Goal: Task Accomplishment & Management: Manage account settings

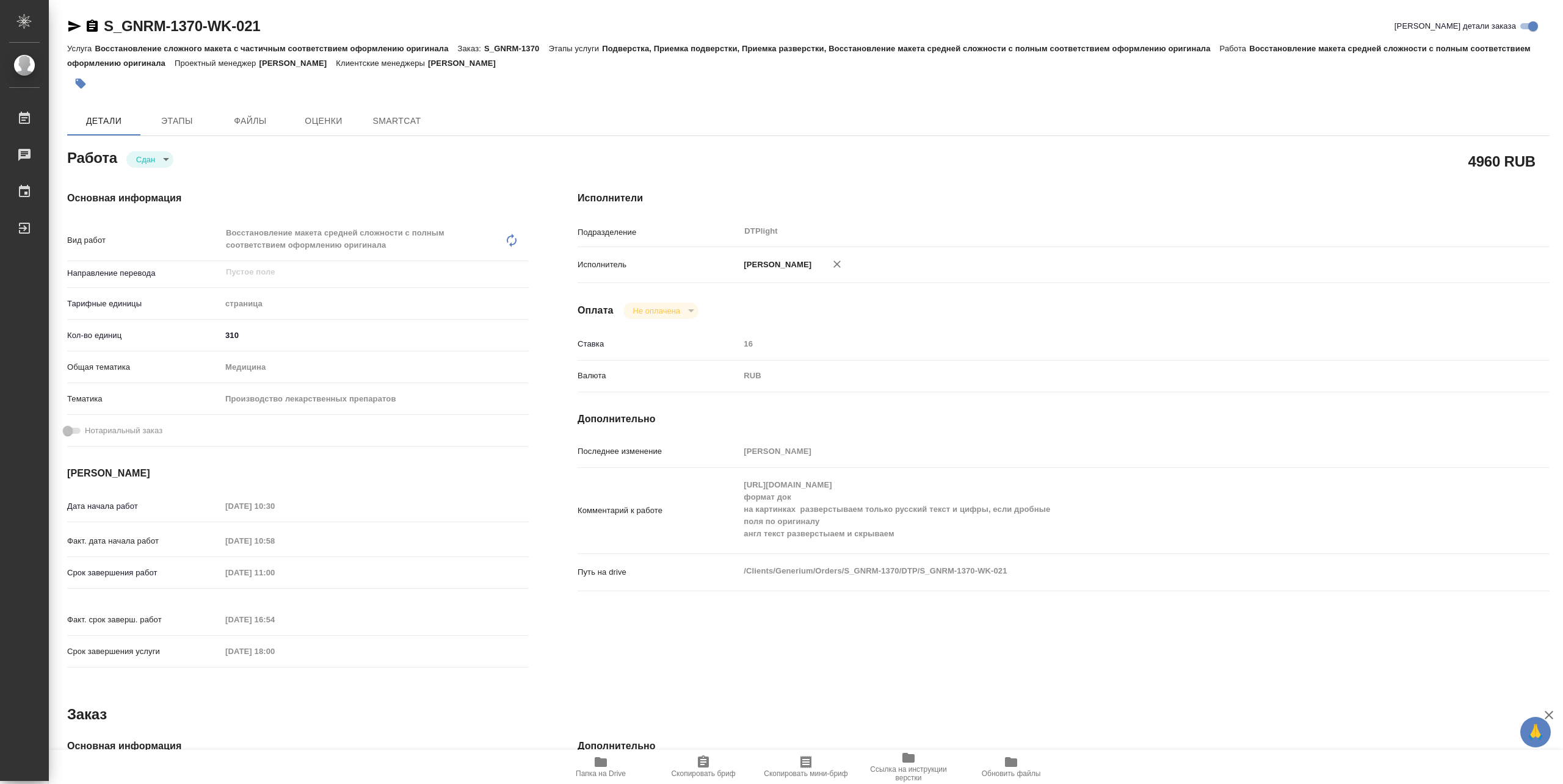
type textarea "x"
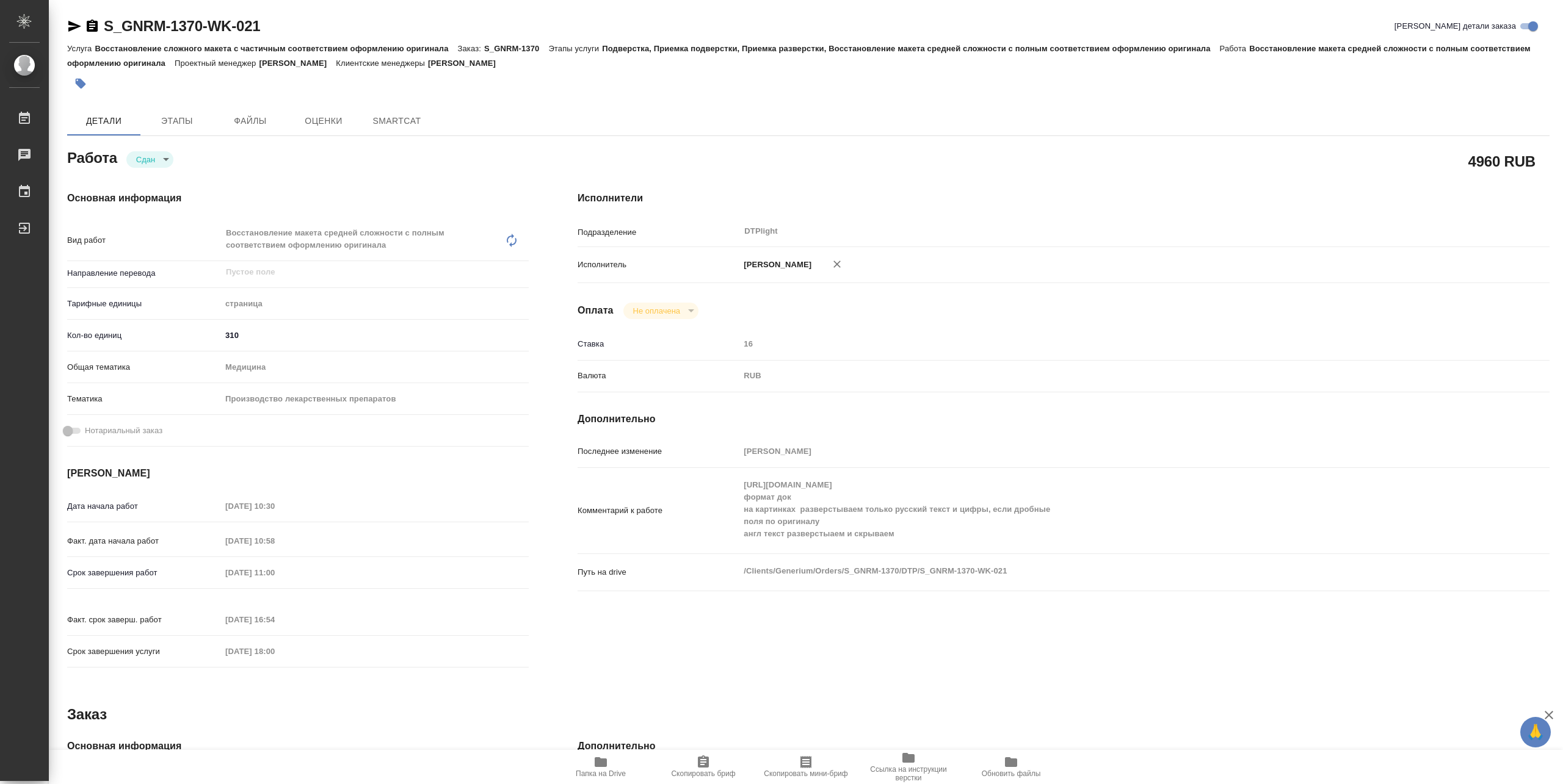
type textarea "x"
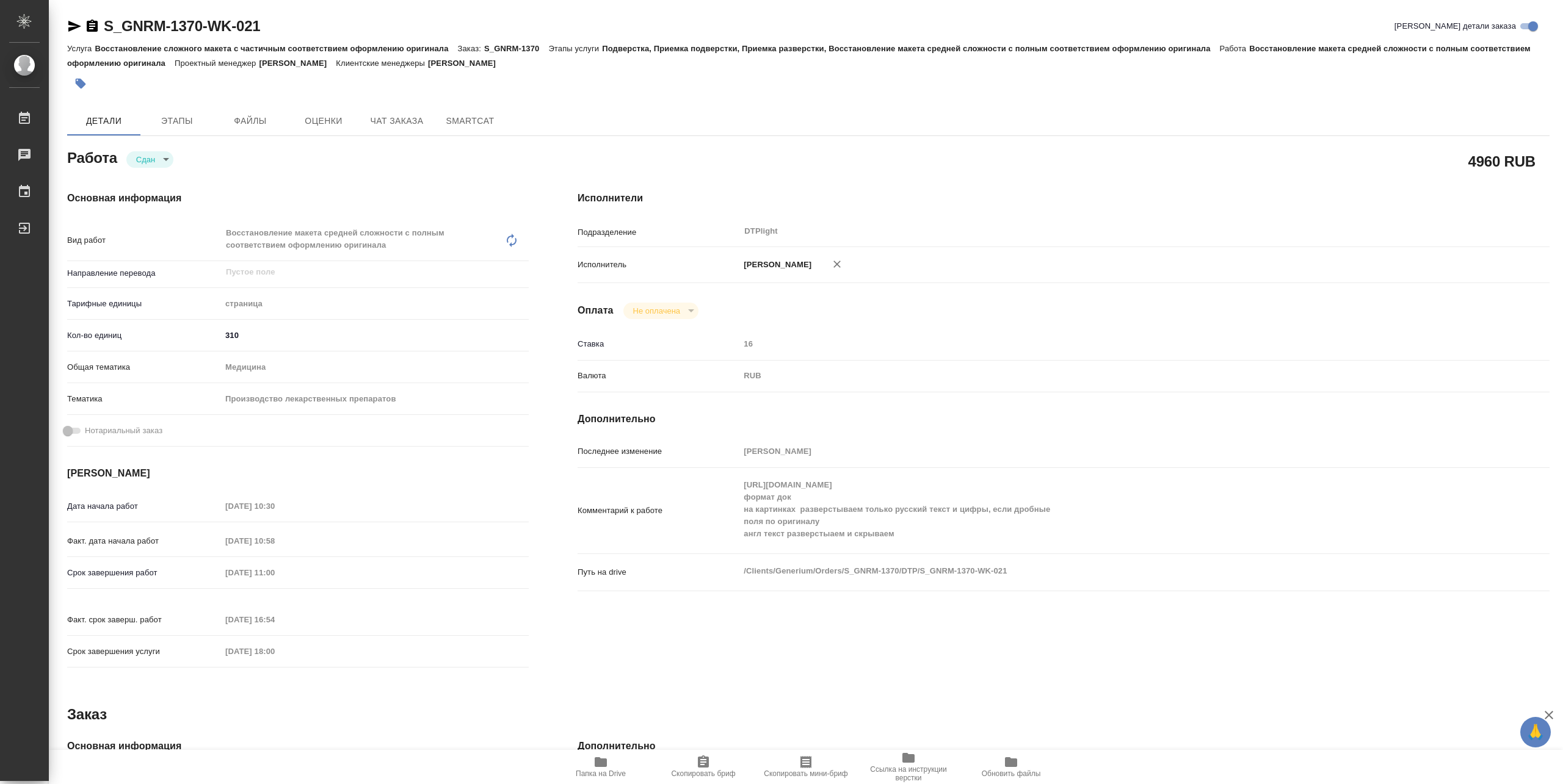
type textarea "x"
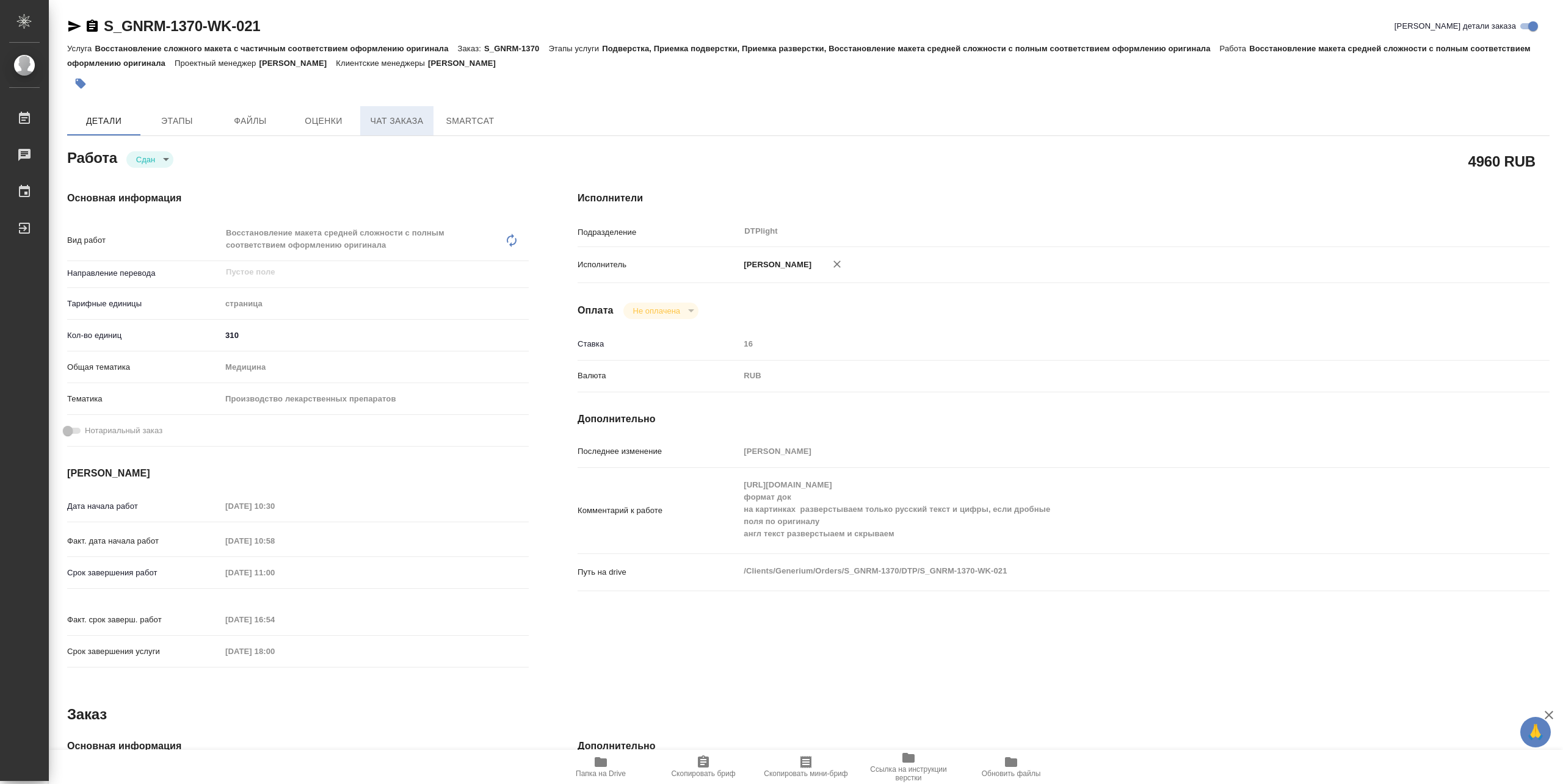
type textarea "x"
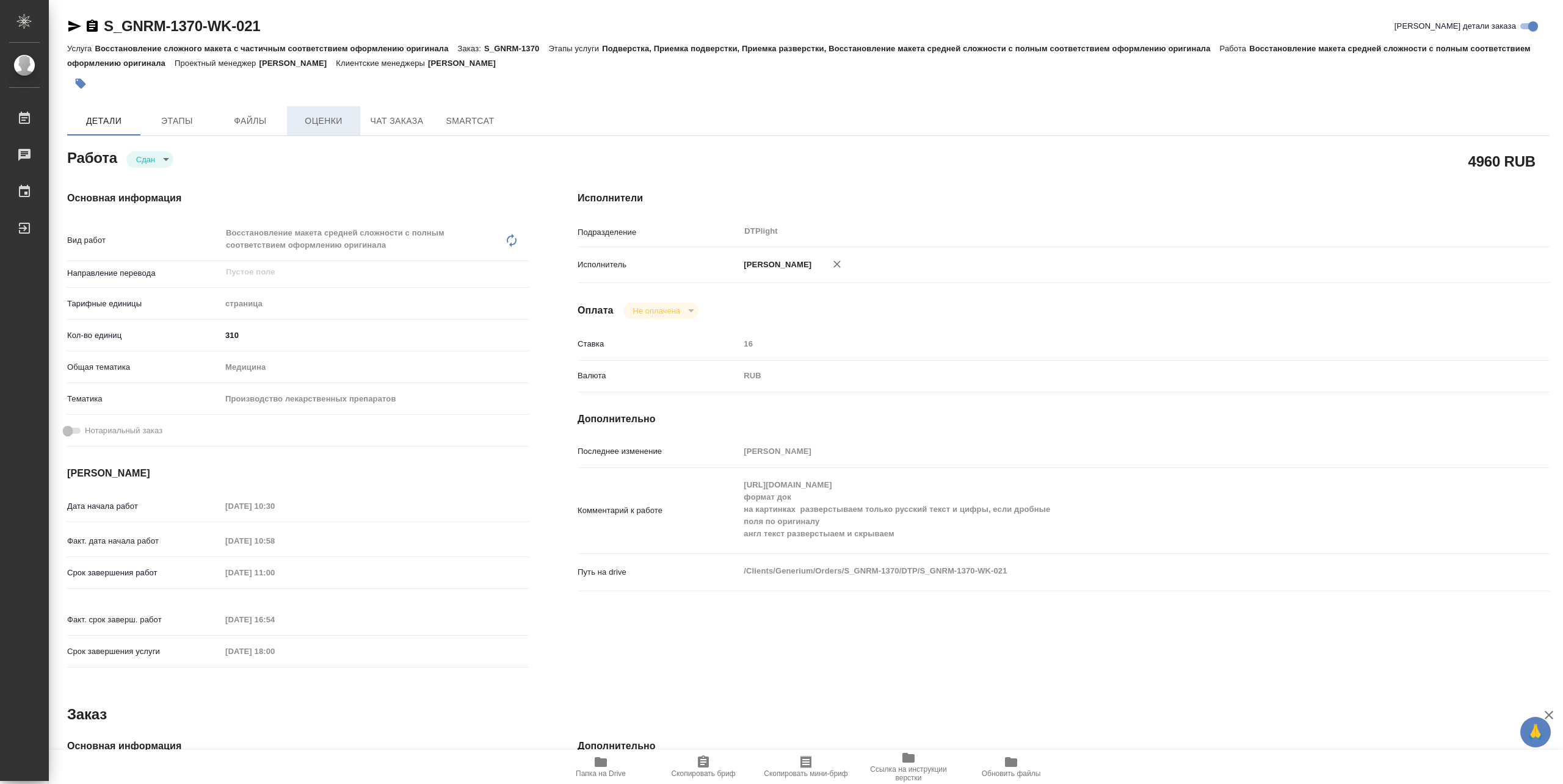
click at [339, 121] on span "Оценки" at bounding box center [323, 121] width 59 height 15
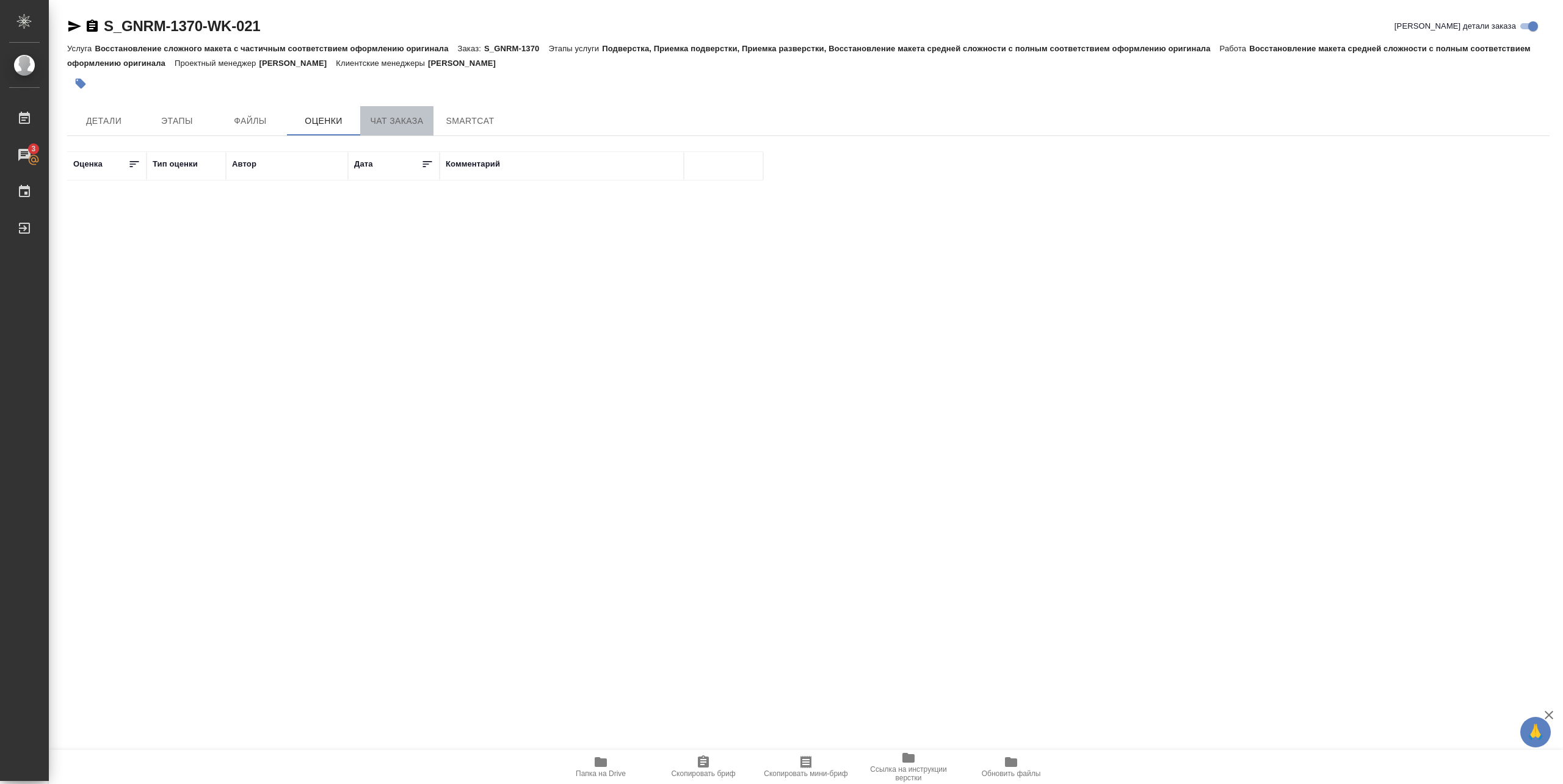
click at [386, 118] on span "Чат заказа" at bounding box center [397, 121] width 59 height 15
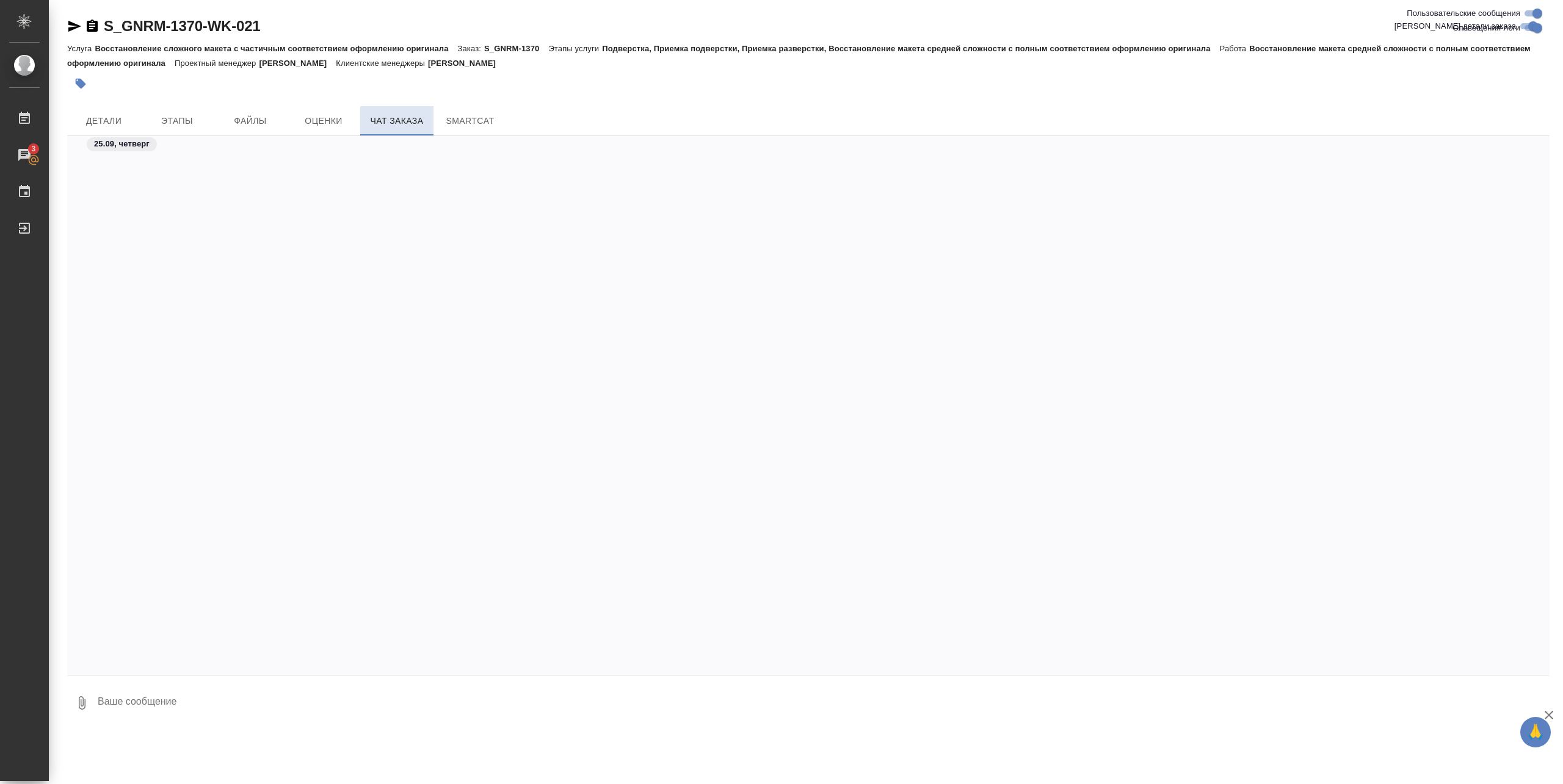
scroll to position [178614, 0]
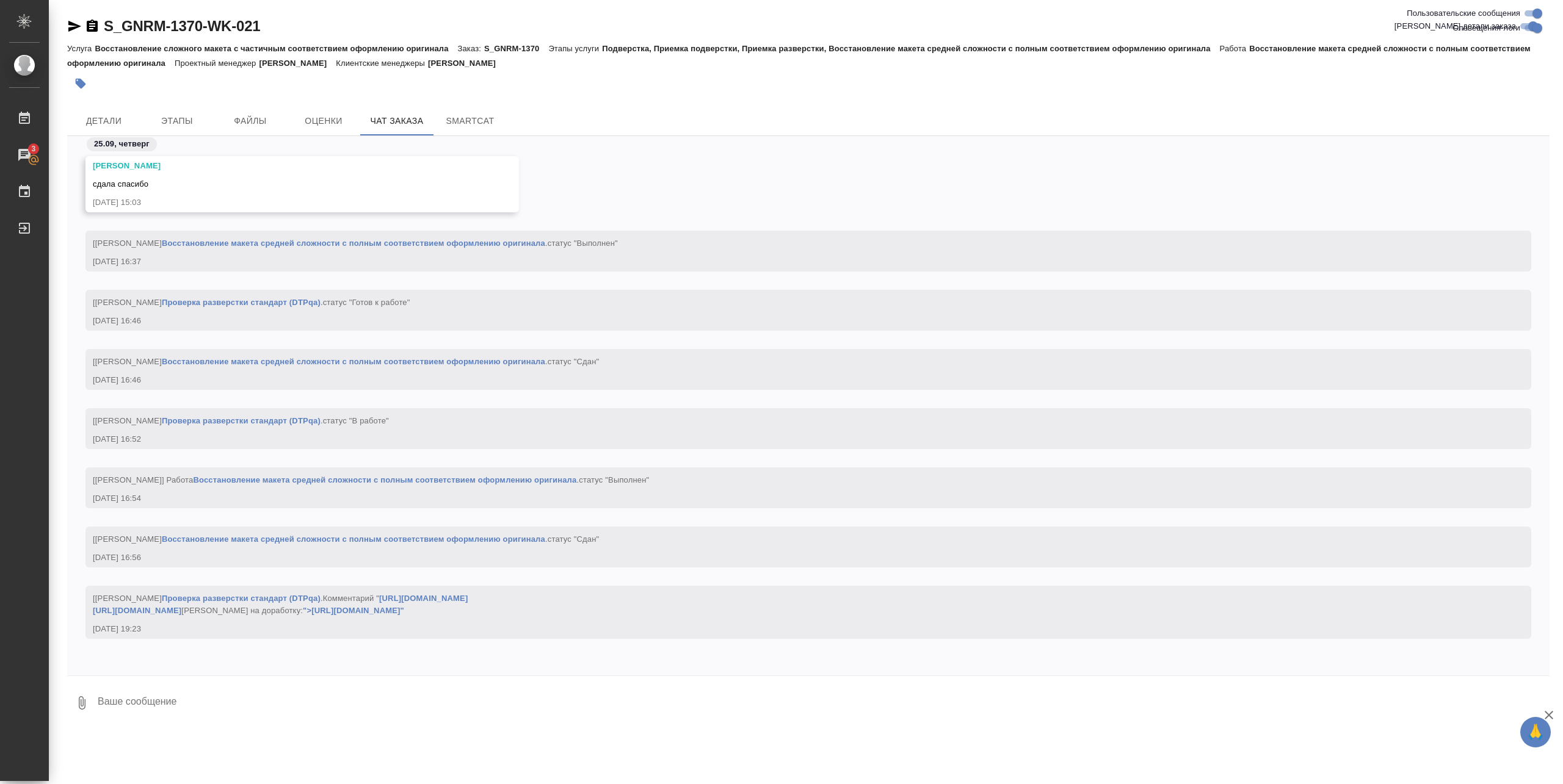
click at [181, 606] on link "https://tera.awatera.com/Work/68d0fe9a9c53bf2becc9705c/" at bounding box center [136, 610] width 88 height 9
click at [104, 115] on span "Детали" at bounding box center [104, 121] width 59 height 15
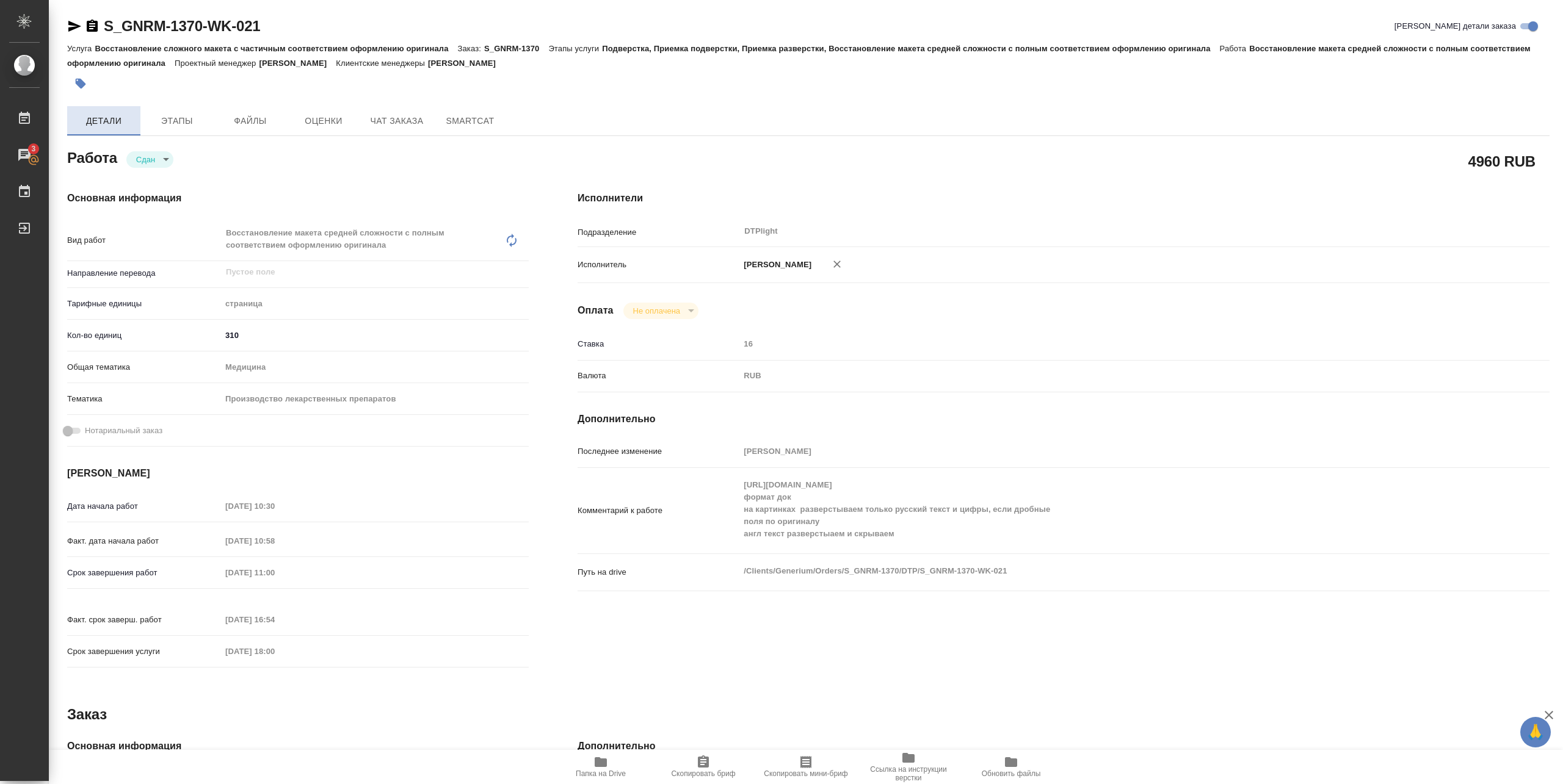
type textarea "x"
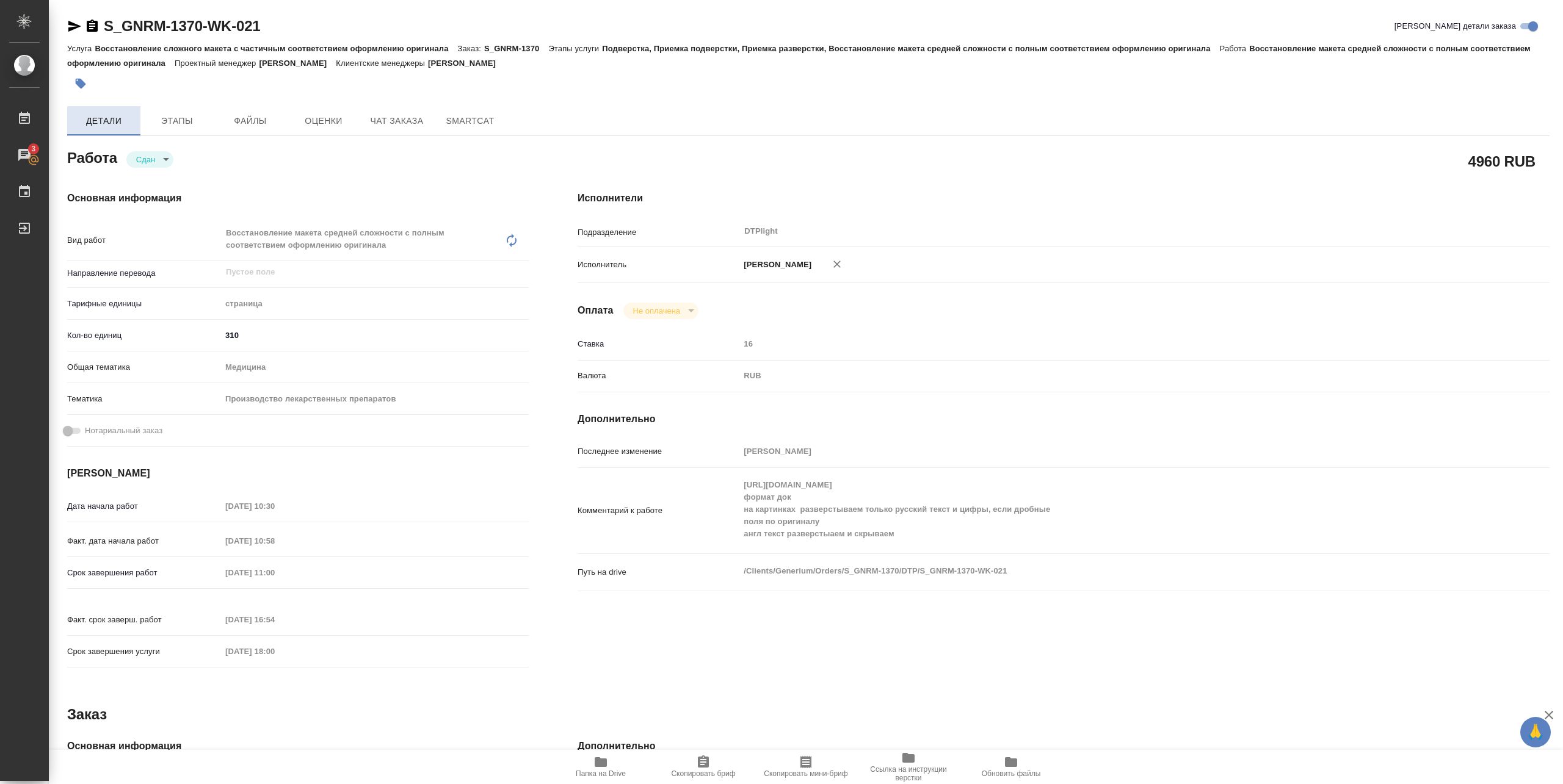
type textarea "x"
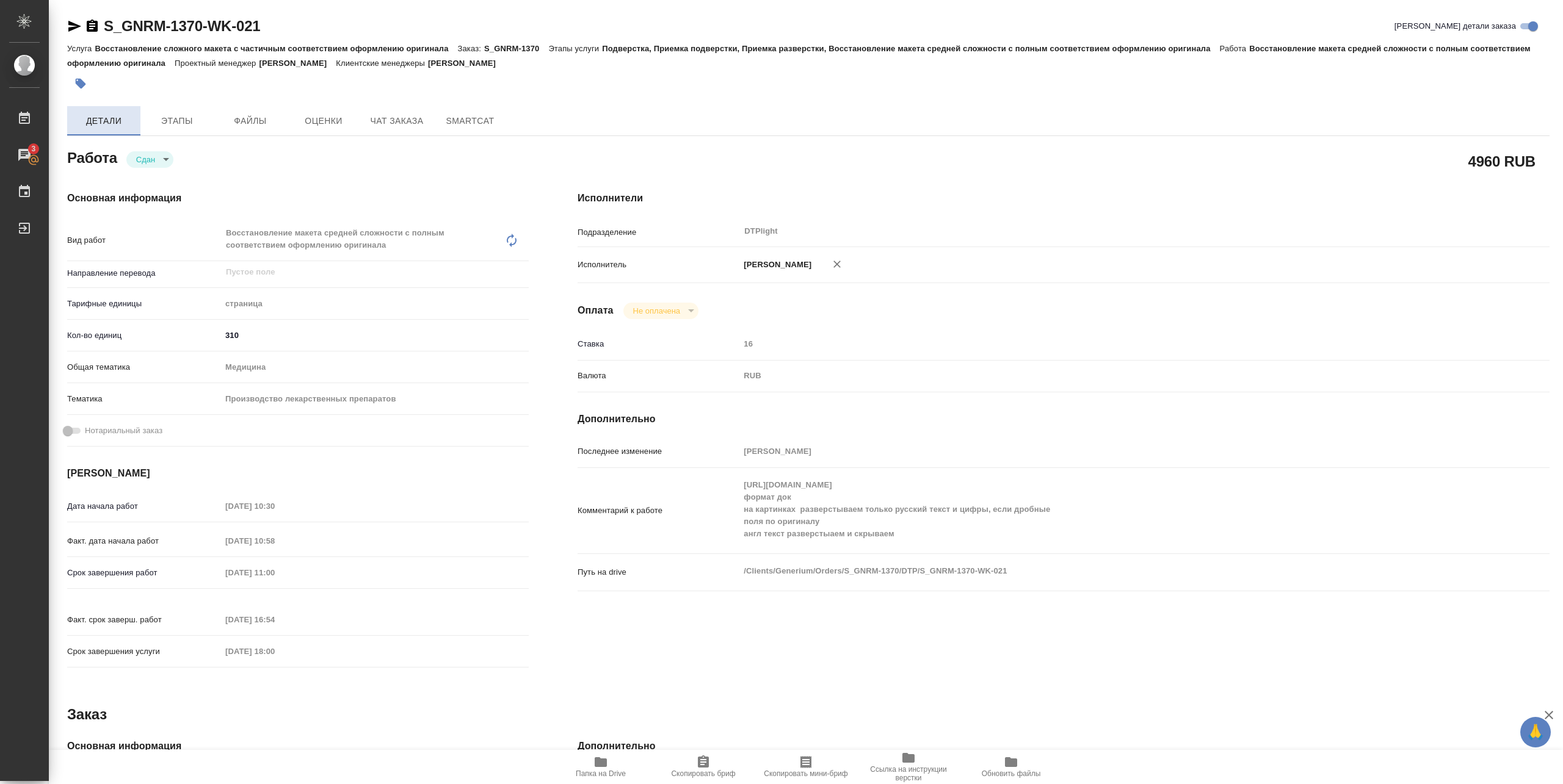
type textarea "x"
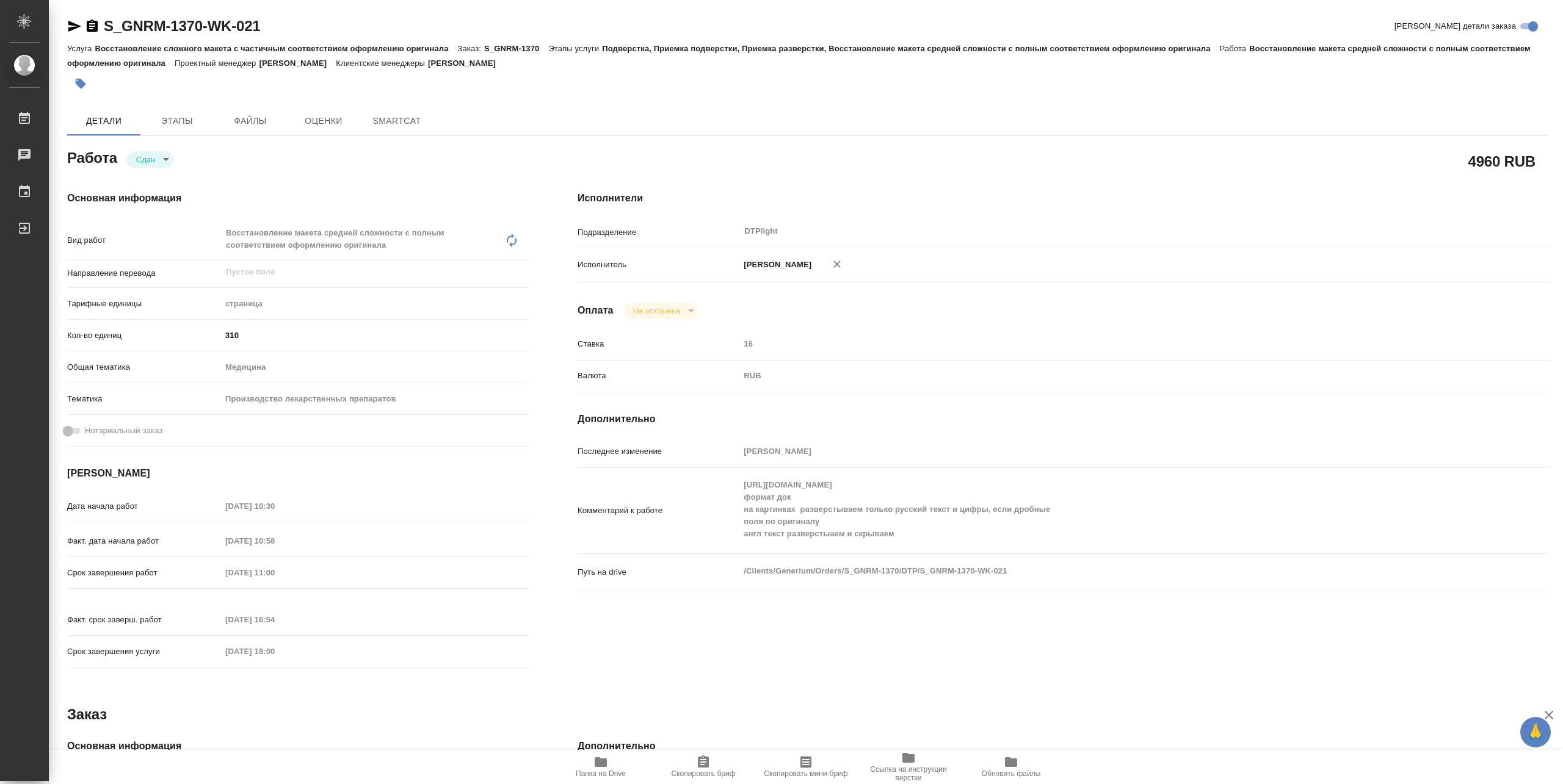
type textarea "x"
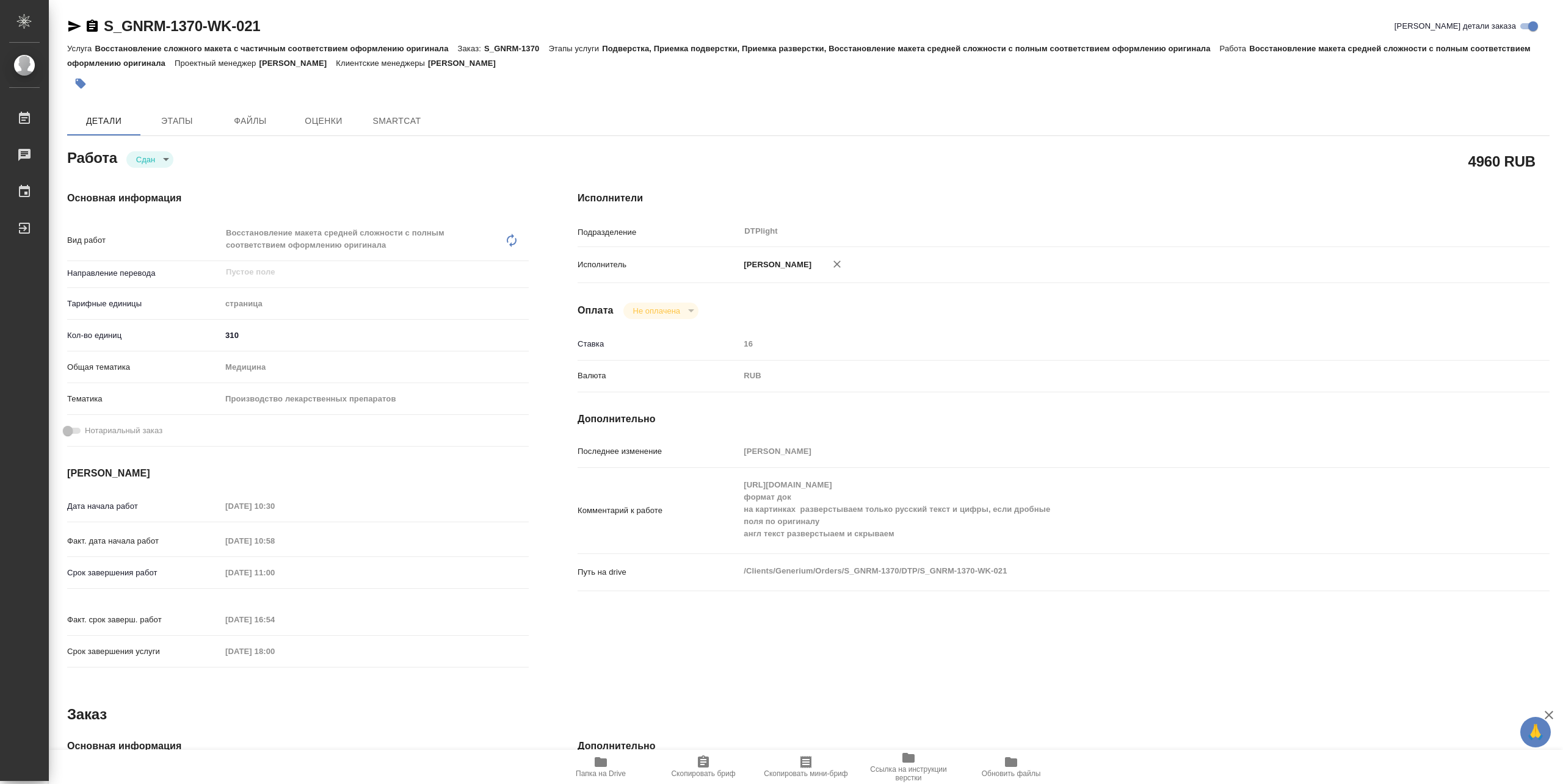
type textarea "x"
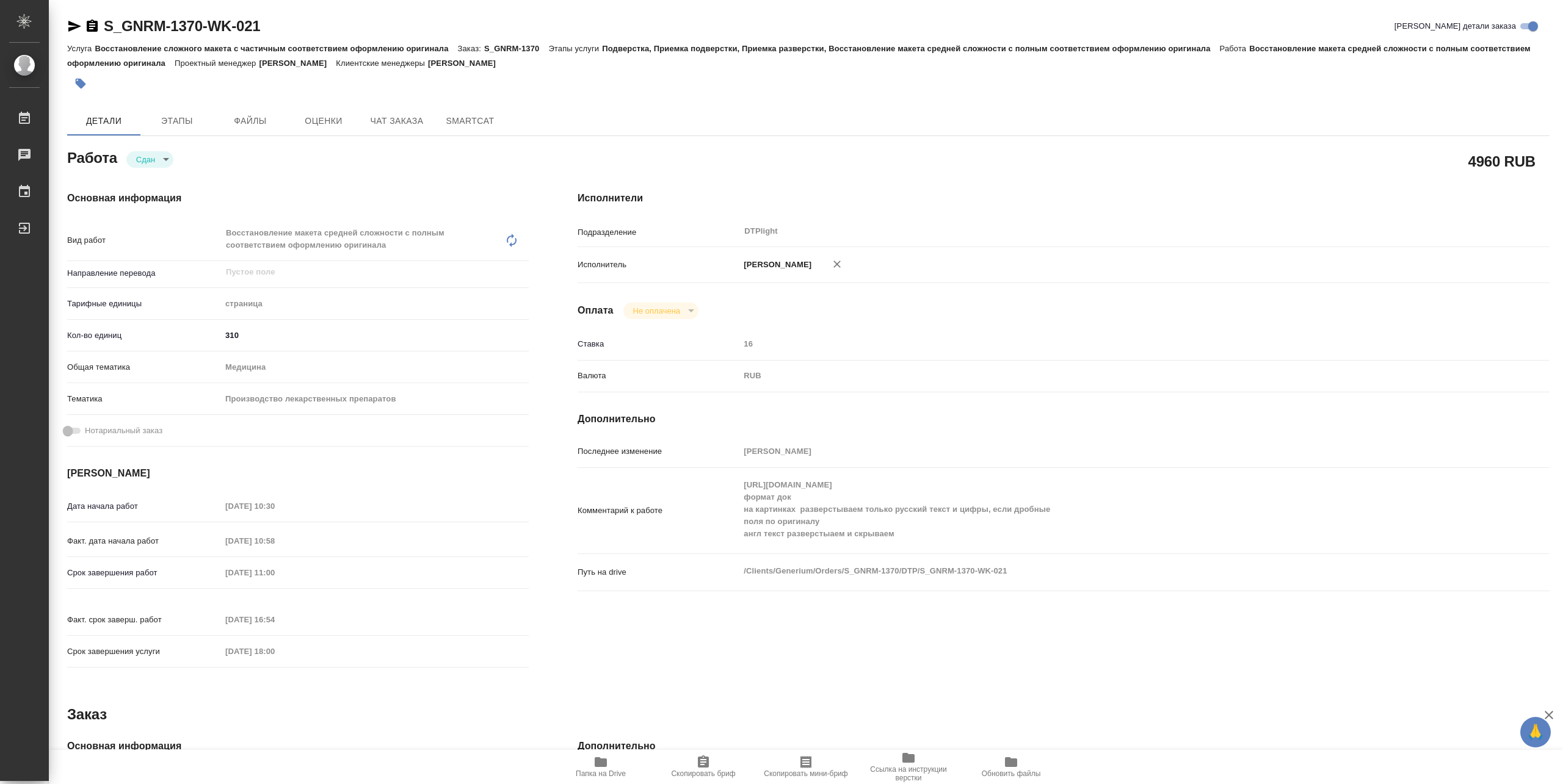
type textarea "x"
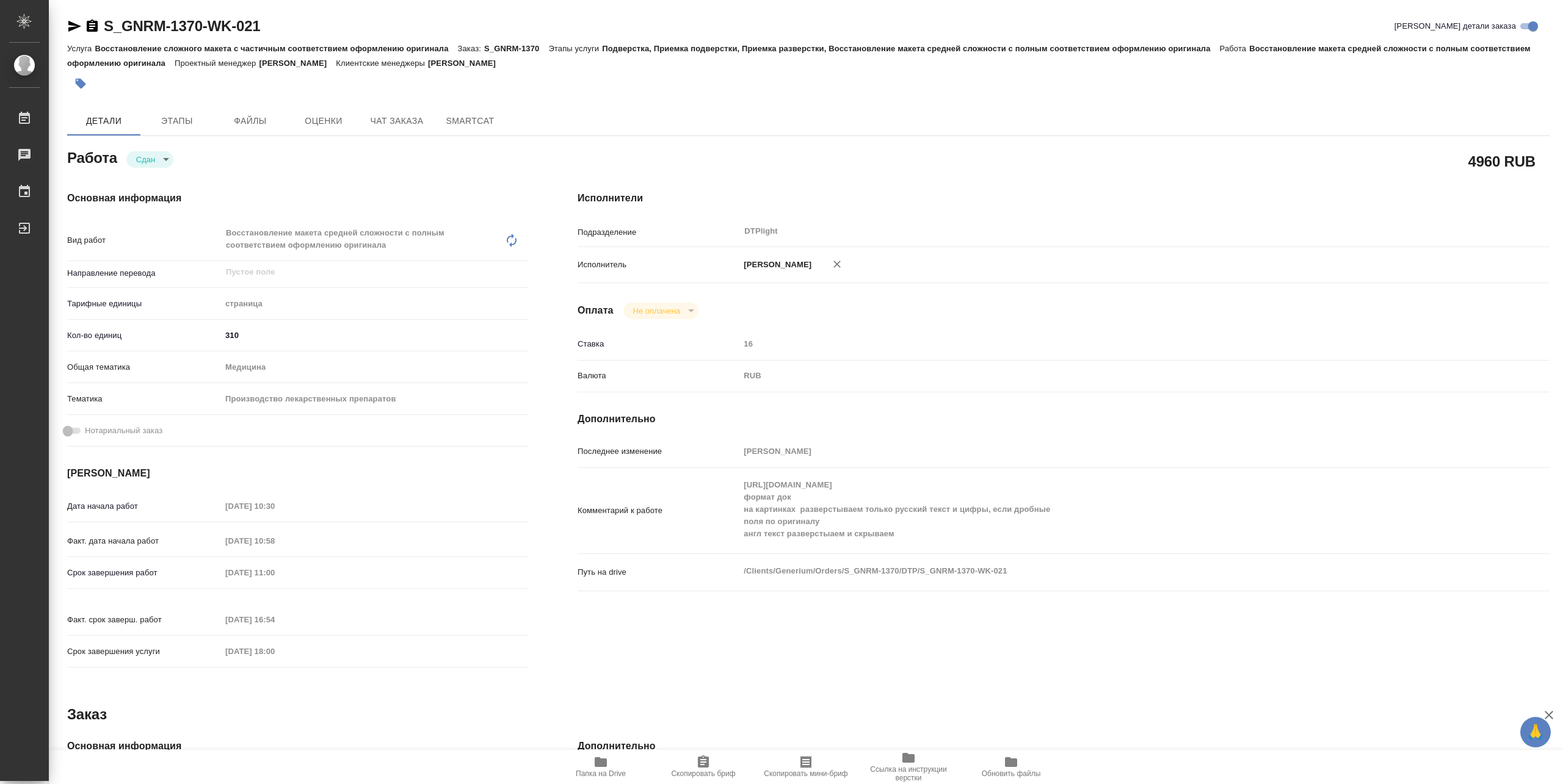
type textarea "x"
